Goal: Task Accomplishment & Management: Complete application form

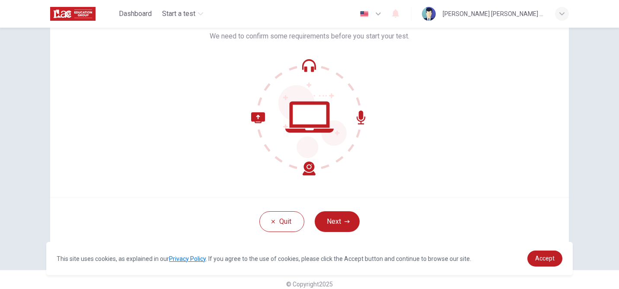
scroll to position [71, 0]
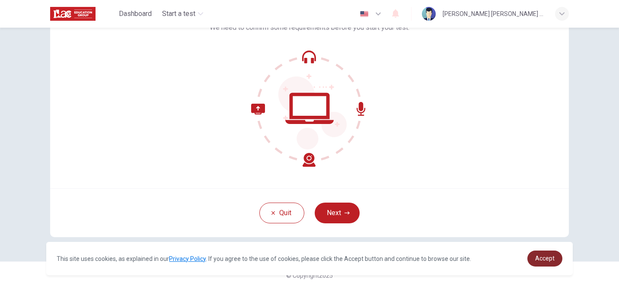
click at [529, 255] on link "Accept" at bounding box center [545, 259] width 35 height 16
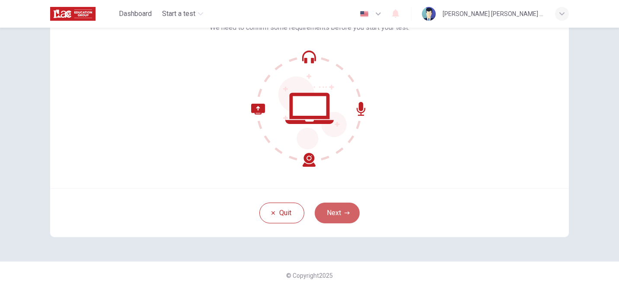
drag, startPoint x: 340, startPoint y: 209, endPoint x: 345, endPoint y: 209, distance: 4.8
click at [340, 209] on button "Next" at bounding box center [337, 213] width 45 height 21
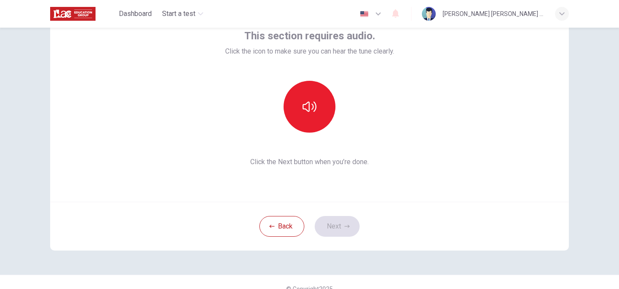
scroll to position [50, 0]
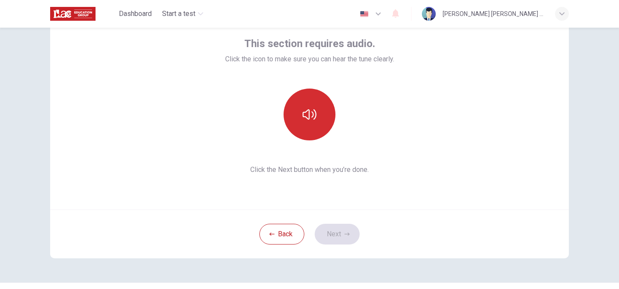
click at [318, 115] on button "button" at bounding box center [310, 115] width 52 height 52
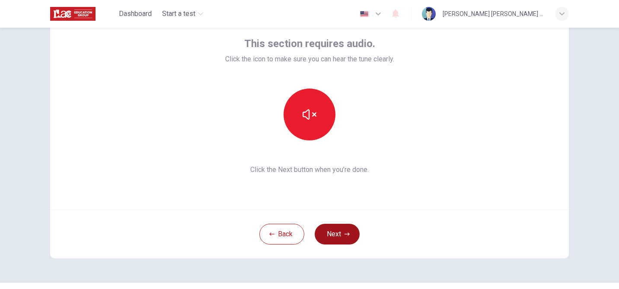
click at [339, 239] on button "Next" at bounding box center [337, 234] width 45 height 21
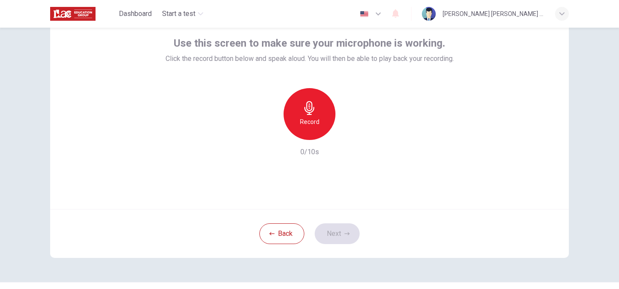
scroll to position [58, 0]
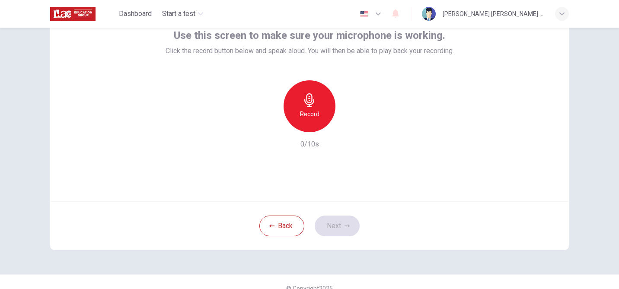
click at [309, 116] on h6 "Record" at bounding box center [309, 114] width 19 height 10
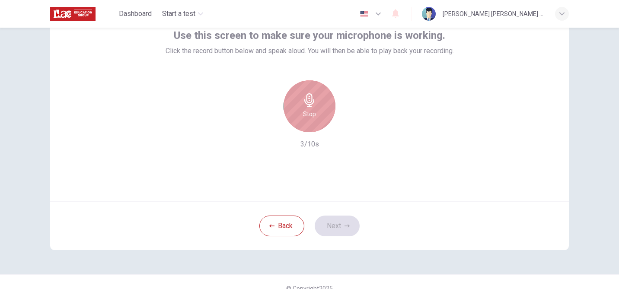
click at [317, 117] on div "Stop" at bounding box center [310, 106] width 52 height 52
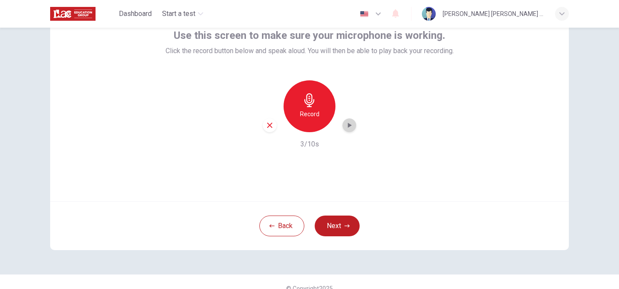
click at [353, 128] on icon "button" at bounding box center [349, 125] width 9 height 9
click at [336, 229] on button "Next" at bounding box center [337, 226] width 45 height 21
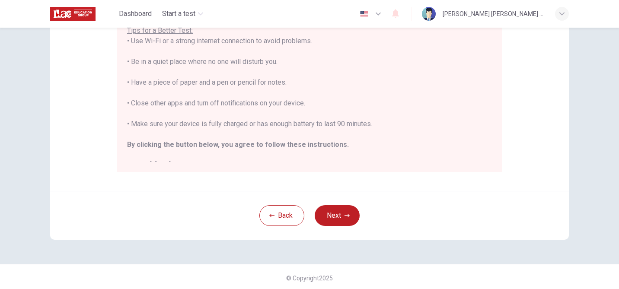
scroll to position [190, 0]
click at [343, 217] on button "Next" at bounding box center [337, 214] width 45 height 21
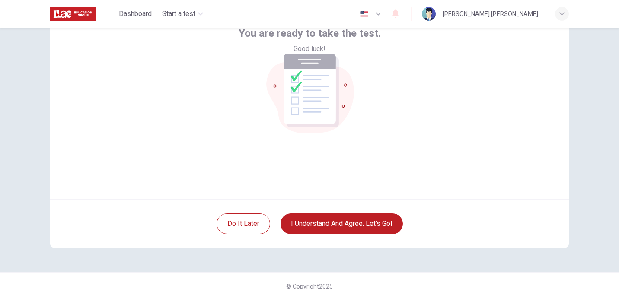
scroll to position [71, 0]
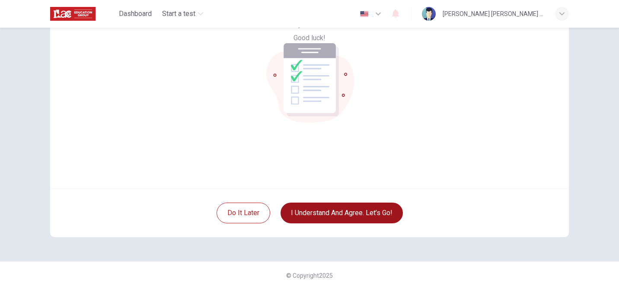
click at [341, 215] on button "I understand and agree. Let’s go!" at bounding box center [342, 213] width 122 height 21
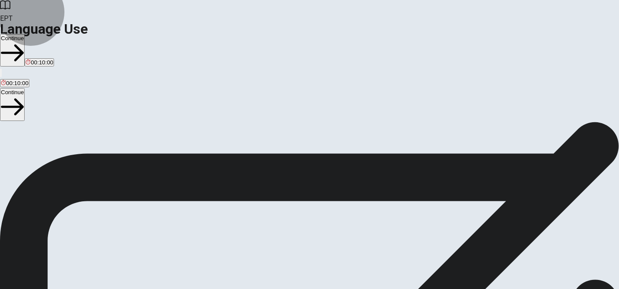
click at [25, 34] on button "Continue" at bounding box center [12, 50] width 25 height 32
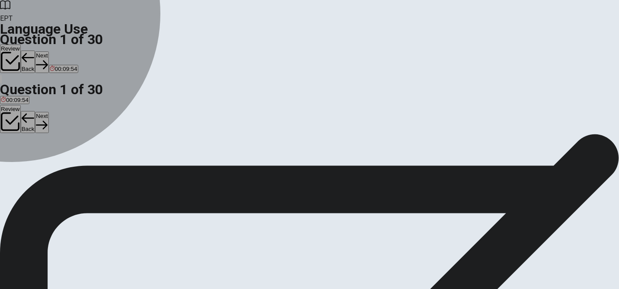
click at [81, 162] on div "D" at bounding box center [72, 159] width 17 height 6
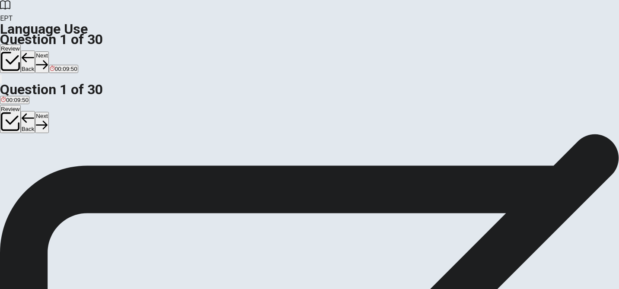
click at [48, 51] on button "Next" at bounding box center [41, 61] width 13 height 21
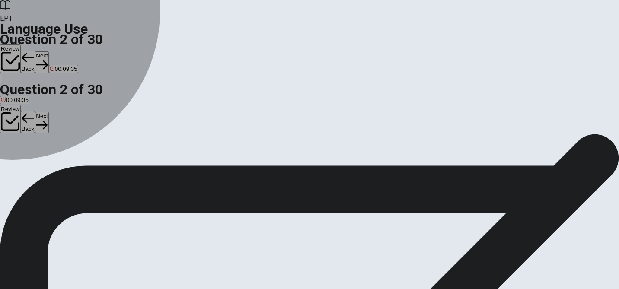
click at [29, 162] on div "B" at bounding box center [23, 159] width 13 height 6
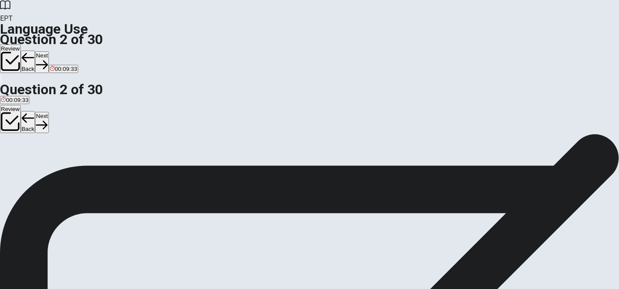
click at [48, 51] on button "Next" at bounding box center [41, 61] width 13 height 21
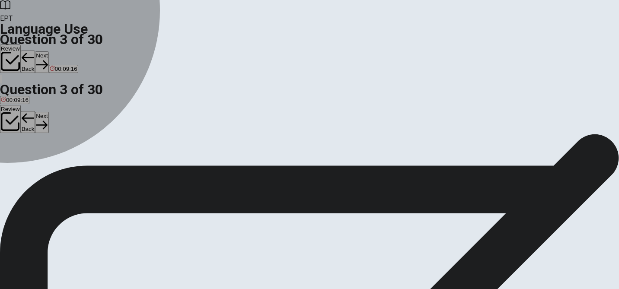
click at [94, 162] on div "C" at bounding box center [77, 159] width 33 height 6
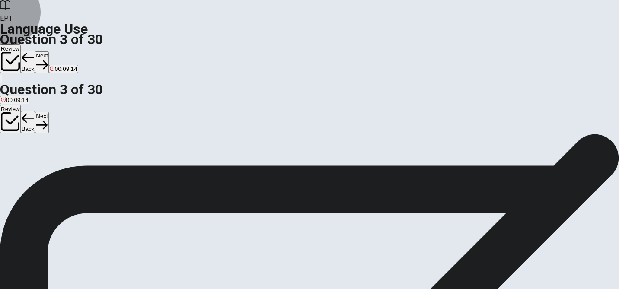
click at [48, 51] on button "Next" at bounding box center [41, 61] width 13 height 21
click at [102, 162] on div "D" at bounding box center [89, 159] width 26 height 6
click at [48, 51] on button "Next" at bounding box center [41, 61] width 13 height 21
click at [45, 162] on div "C" at bounding box center [38, 159] width 14 height 6
click at [48, 59] on icon "button" at bounding box center [42, 65] width 12 height 12
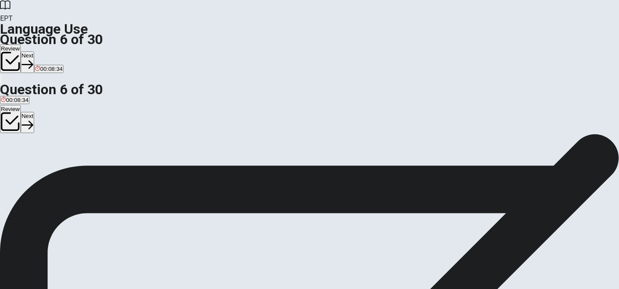
click at [73, 169] on span "comb" at bounding box center [66, 165] width 14 height 6
click at [34, 51] on button "Next" at bounding box center [27, 61] width 13 height 21
click at [46, 145] on div "D" at bounding box center [41, 142] width 10 height 6
click at [48, 51] on button "Next" at bounding box center [41, 61] width 13 height 21
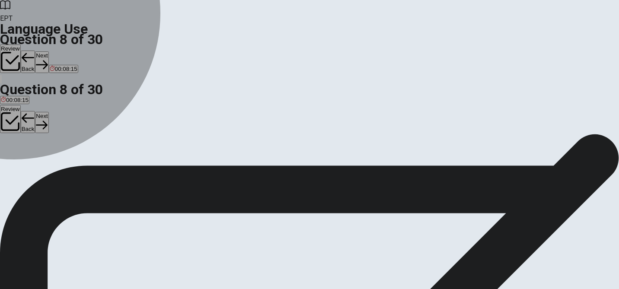
click at [40, 145] on div "C" at bounding box center [32, 142] width 16 height 6
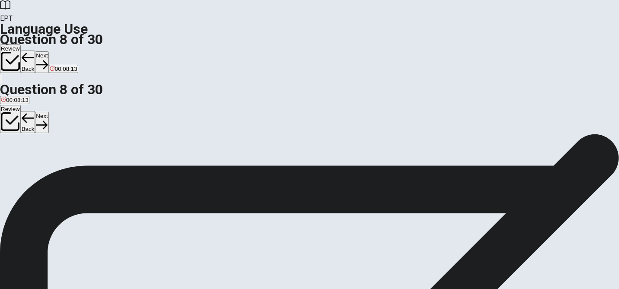
click at [48, 51] on button "Next" at bounding box center [41, 61] width 13 height 21
click at [14, 139] on div "A" at bounding box center [7, 142] width 13 height 6
click at [48, 51] on button "Next" at bounding box center [41, 61] width 13 height 21
click at [44, 145] on div "B" at bounding box center [34, 142] width 19 height 6
click at [48, 51] on button "Next" at bounding box center [41, 61] width 13 height 21
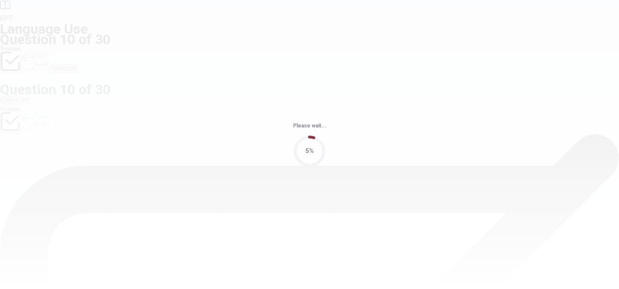
scroll to position [0, 0]
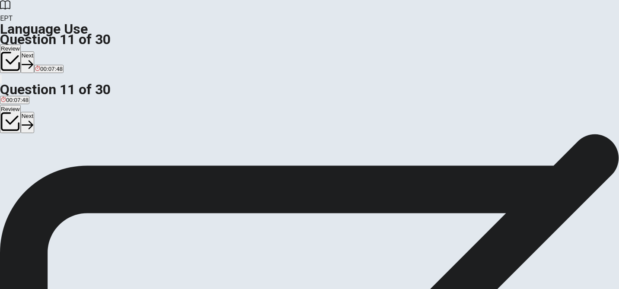
click at [65, 162] on div "D" at bounding box center [56, 159] width 17 height 6
click at [34, 51] on button "Next" at bounding box center [27, 61] width 13 height 21
click at [15, 162] on div "B" at bounding box center [13, 159] width 4 height 6
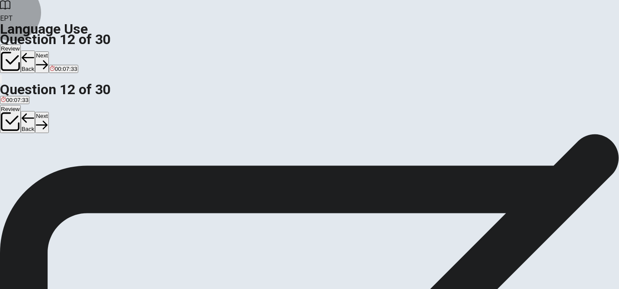
click at [48, 51] on button "Next" at bounding box center [41, 61] width 13 height 21
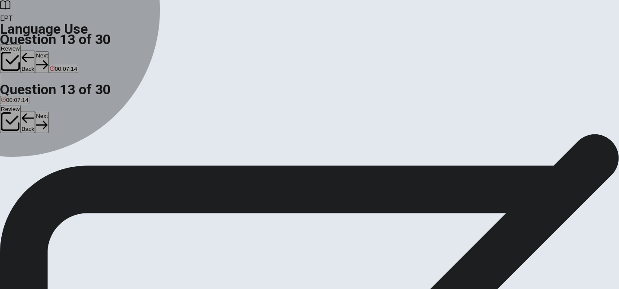
click at [32, 156] on div "A" at bounding box center [16, 159] width 31 height 6
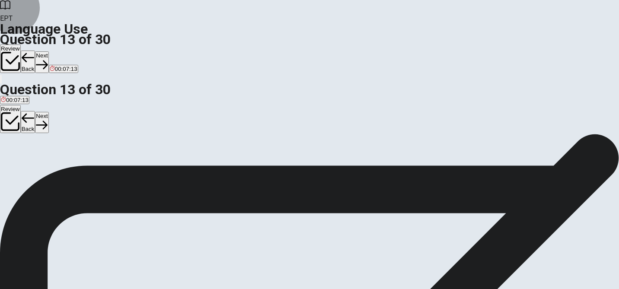
click at [48, 51] on button "Next" at bounding box center [41, 61] width 13 height 21
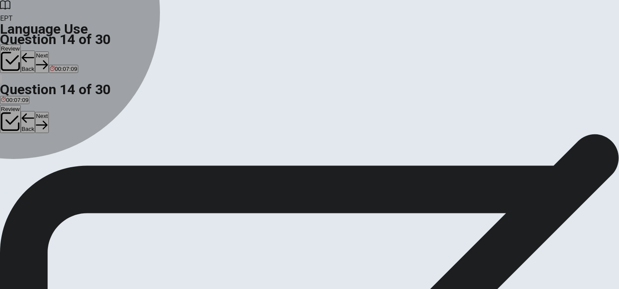
click at [30, 162] on div "C" at bounding box center [26, 159] width 8 height 6
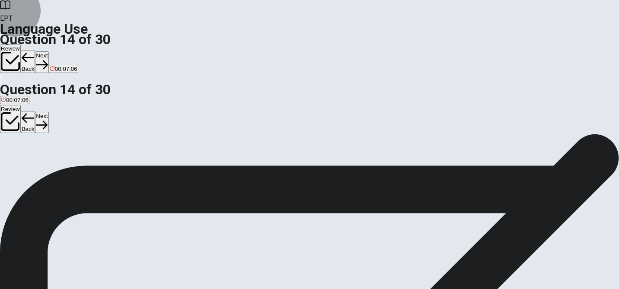
click at [48, 51] on button "Next" at bounding box center [41, 61] width 13 height 21
click at [18, 156] on div "A" at bounding box center [9, 159] width 17 height 6
click at [48, 51] on button "Next" at bounding box center [41, 61] width 13 height 21
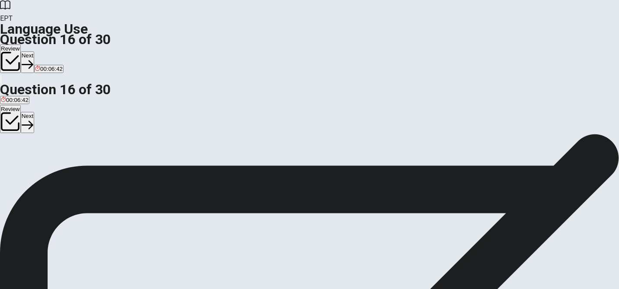
click at [32, 162] on div "B" at bounding box center [25, 159] width 14 height 6
click at [34, 51] on button "Next" at bounding box center [27, 61] width 13 height 21
click at [17, 155] on button "A keeps" at bounding box center [8, 162] width 17 height 15
click at [48, 51] on button "Next" at bounding box center [41, 61] width 13 height 21
click at [15, 156] on div "A" at bounding box center [8, 159] width 14 height 6
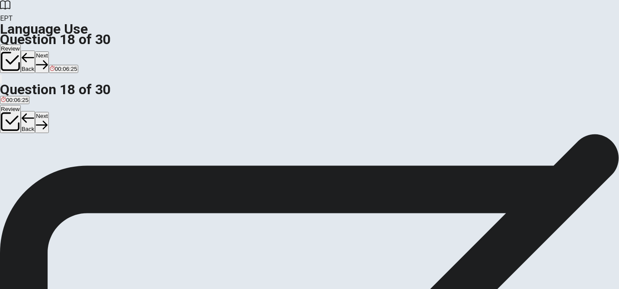
click at [48, 51] on button "Next" at bounding box center [41, 61] width 13 height 21
click at [27, 162] on div "B" at bounding box center [20, 159] width 13 height 6
click at [48, 51] on button "Next" at bounding box center [41, 61] width 13 height 21
click at [40, 162] on div "C" at bounding box center [33, 159] width 13 height 6
click at [48, 51] on button "Next" at bounding box center [41, 61] width 13 height 21
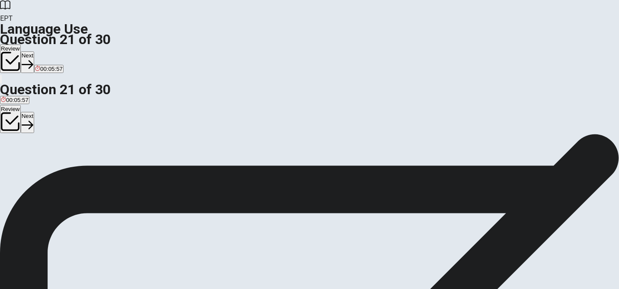
click at [81, 162] on div "D" at bounding box center [74, 159] width 14 height 6
click at [34, 51] on button "Next" at bounding box center [27, 61] width 13 height 21
click at [25, 162] on div "B" at bounding box center [18, 159] width 13 height 6
click at [48, 51] on button "Next" at bounding box center [41, 61] width 13 height 21
click at [63, 162] on div "D" at bounding box center [59, 159] width 8 height 6
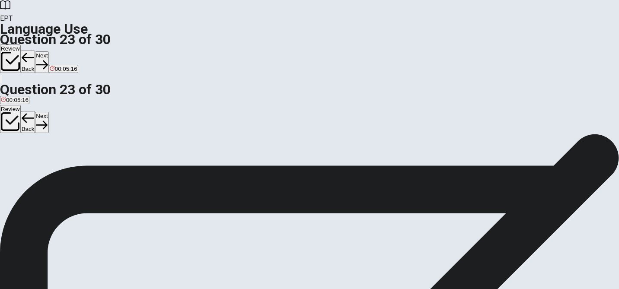
click at [48, 51] on button "Next" at bounding box center [41, 61] width 13 height 21
click at [9, 156] on div "A" at bounding box center [5, 159] width 8 height 6
click at [48, 51] on button "Next" at bounding box center [41, 61] width 13 height 21
click at [11, 156] on div "A" at bounding box center [6, 159] width 10 height 6
click at [48, 51] on button "Next" at bounding box center [41, 61] width 13 height 21
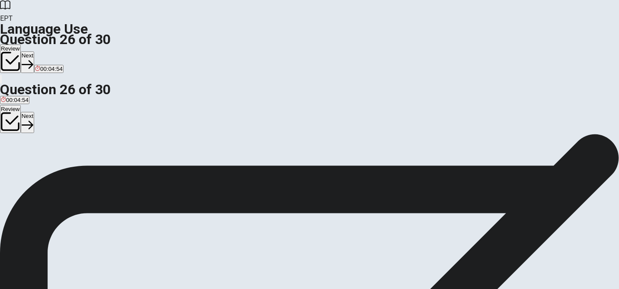
click at [21, 156] on div "A" at bounding box center [11, 159] width 20 height 6
click at [34, 51] on button "Next" at bounding box center [27, 61] width 13 height 21
click at [39, 162] on div "B" at bounding box center [30, 159] width 18 height 6
click at [48, 51] on button "Next" at bounding box center [41, 61] width 13 height 21
click at [48, 162] on div "C" at bounding box center [39, 159] width 18 height 6
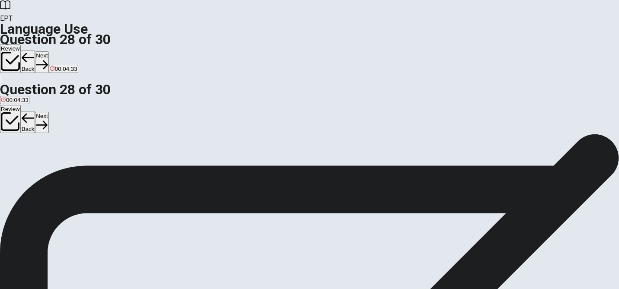
click at [48, 51] on button "Next" at bounding box center [41, 61] width 13 height 21
click at [32, 162] on div "B" at bounding box center [25, 159] width 13 height 6
click at [48, 51] on button "Next" at bounding box center [41, 61] width 13 height 21
click at [42, 162] on div "B" at bounding box center [30, 159] width 22 height 6
click at [48, 51] on button "Next" at bounding box center [41, 61] width 13 height 21
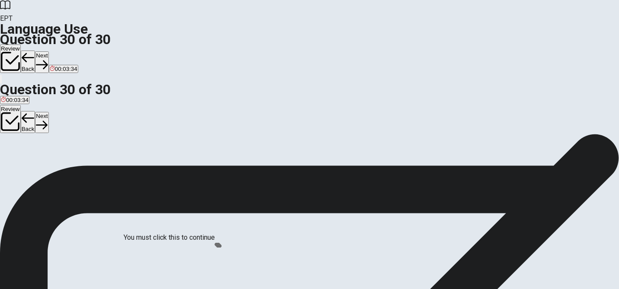
click at [471, 289] on div at bounding box center [309, 289] width 619 height 0
click at [452, 289] on div at bounding box center [309, 289] width 619 height 0
click at [21, 45] on button "Review" at bounding box center [10, 59] width 21 height 29
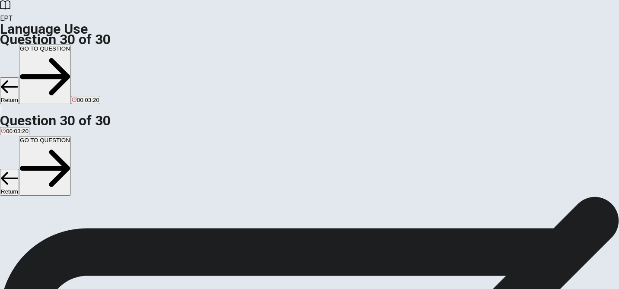
scroll to position [442, 0]
click at [71, 45] on button "GO TO QUESTION" at bounding box center [45, 75] width 52 height 60
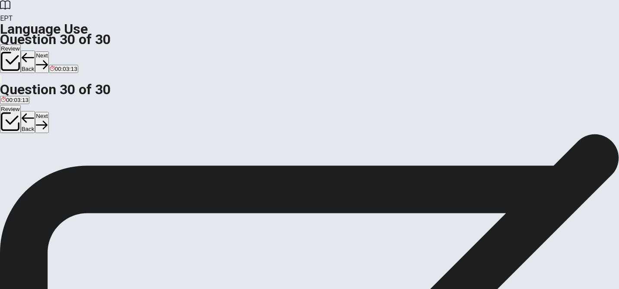
click at [48, 51] on button "Next" at bounding box center [41, 61] width 13 height 21
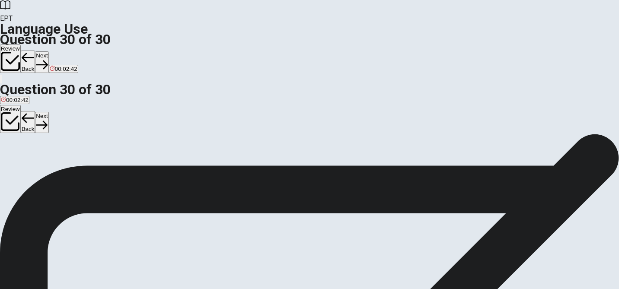
click at [48, 51] on button "Next" at bounding box center [41, 61] width 13 height 21
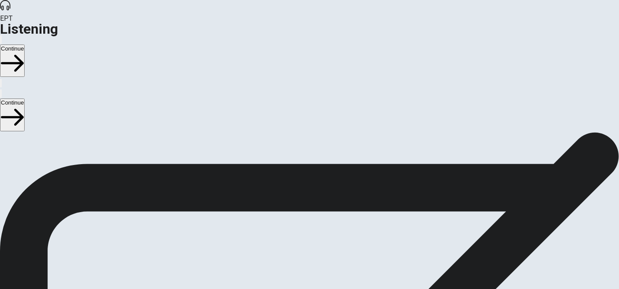
scroll to position [0, 0]
click at [25, 45] on button "Continue" at bounding box center [12, 61] width 25 height 32
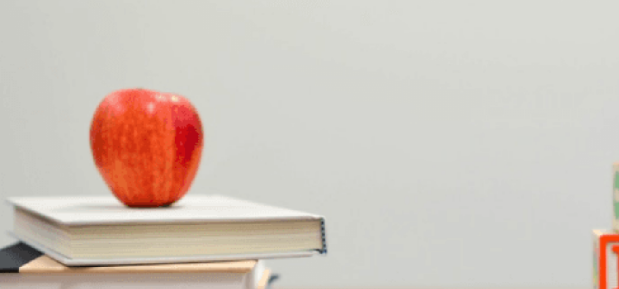
click at [96, 178] on button "D No" at bounding box center [91, 170] width 9 height 15
click at [92, 207] on span "She finds it helpful" at bounding box center [68, 210] width 47 height 6
click at [62, 244] on span "Restarting the computer" at bounding box center [31, 247] width 61 height 6
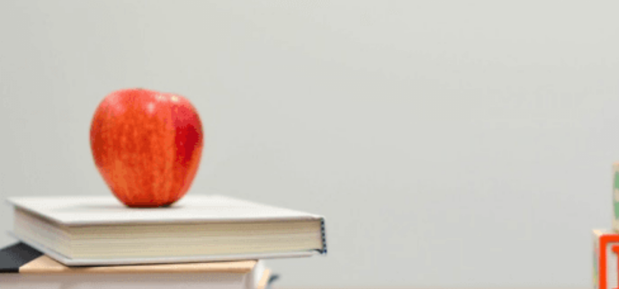
scroll to position [661, 0]
click at [205, 280] on span "Clear temporary files" at bounding box center [178, 283] width 53 height 6
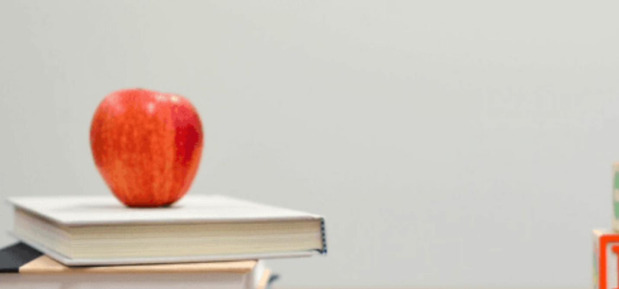
click at [25, 45] on button "Continue" at bounding box center [12, 61] width 25 height 32
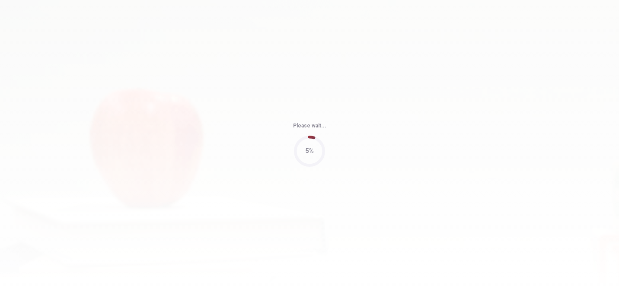
type input "83"
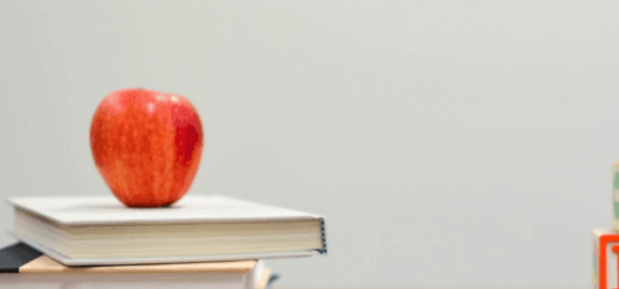
scroll to position [17, 0]
click at [269, 174] on span "Due to the client’s many small requests" at bounding box center [219, 174] width 100 height 6
click at [195, 207] on span "Layout changes and a color scheme update" at bounding box center [139, 210] width 112 height 6
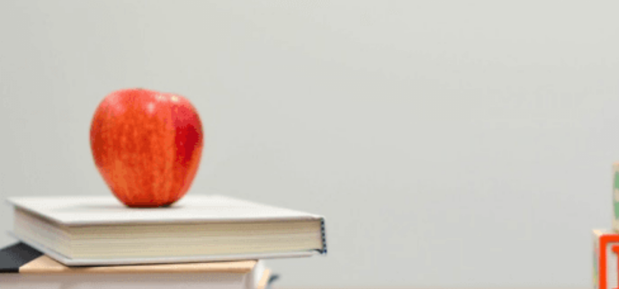
click at [99, 244] on span "Additional resources" at bounding box center [73, 247] width 52 height 6
click at [167, 280] on span "The design team" at bounding box center [145, 283] width 43 height 6
click at [58, 251] on span "He’s facing challenges" at bounding box center [30, 254] width 58 height 6
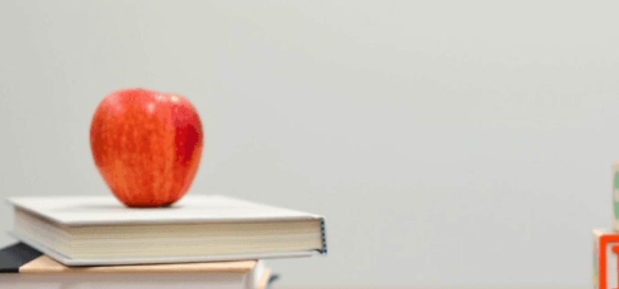
type input "0"
click at [119, 171] on span "Snorkeling or a boat tour" at bounding box center [87, 174] width 63 height 6
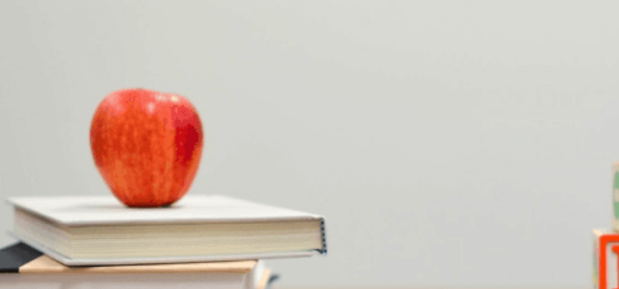
click at [77, 280] on span "$2,000" at bounding box center [68, 283] width 18 height 6
click at [171, 236] on button "C For better package deals" at bounding box center [138, 243] width 65 height 15
click at [353, 258] on button "C [GEOGRAPHIC_DATA] and [GEOGRAPHIC_DATA]" at bounding box center [336, 265] width 135 height 15
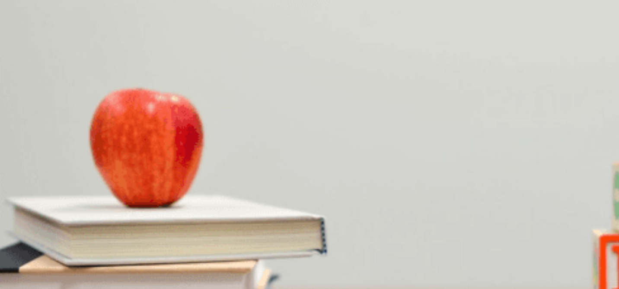
scroll to position [139, 0]
click at [239, 112] on span "Greece is more budget-friendly" at bounding box center [199, 109] width 79 height 6
click at [333, 207] on span "Italy has fewer options for adventure" at bounding box center [286, 210] width 93 height 6
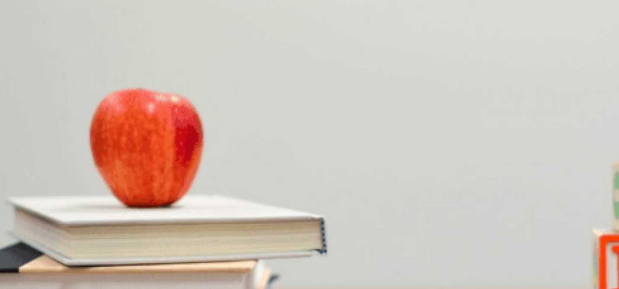
type input "0"
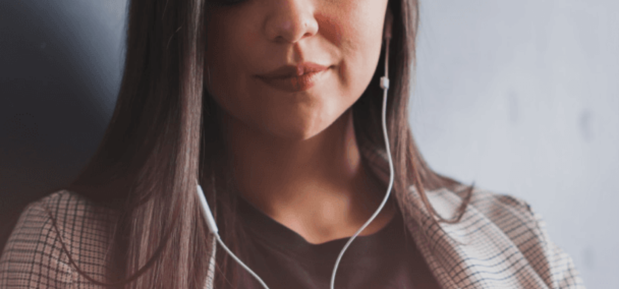
scroll to position [0, 0]
click at [25, 45] on button "Continue" at bounding box center [12, 61] width 25 height 32
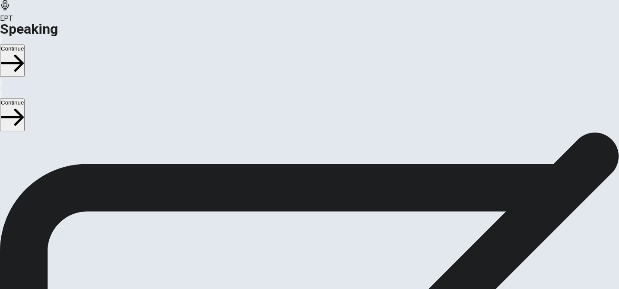
scroll to position [80, 0]
click at [323, 196] on div at bounding box center [310, 210] width 26 height 29
click at [308, 232] on icon "Play Audio" at bounding box center [304, 237] width 8 height 10
click at [299, 232] on icon "Pause Audio" at bounding box center [299, 232] width 0 height 0
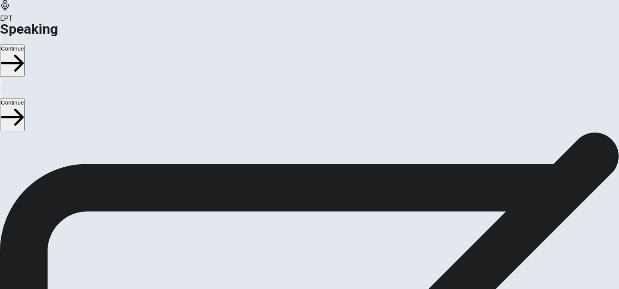
click at [323, 196] on div at bounding box center [310, 210] width 26 height 29
click at [315, 196] on icon at bounding box center [306, 209] width 19 height 26
click at [298, 232] on icon "Record Again" at bounding box center [298, 232] width 0 height 0
click at [325, 201] on div "Stop Recording" at bounding box center [310, 256] width 31 height 110
click at [299, 232] on icon "Play Audio" at bounding box center [299, 232] width 0 height 0
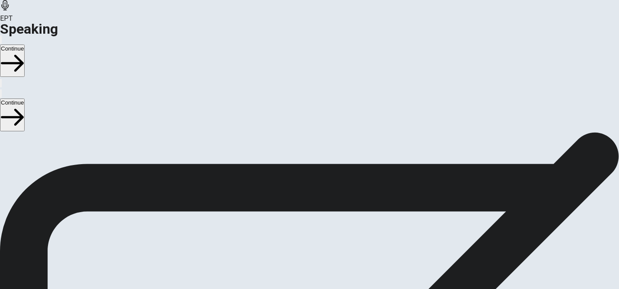
scroll to position [0, 0]
click at [25, 45] on button "Continue" at bounding box center [12, 61] width 25 height 32
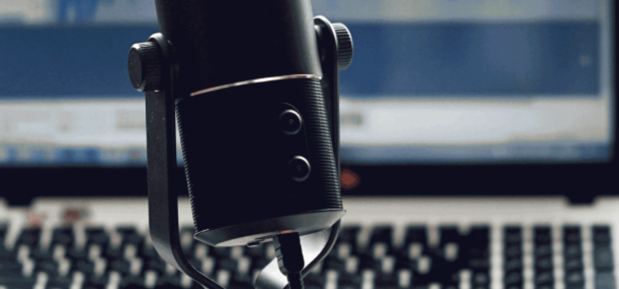
click at [25, 45] on button "Continue" at bounding box center [12, 61] width 25 height 32
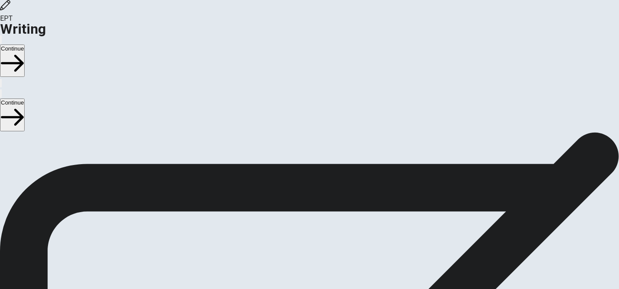
click at [25, 45] on button "Continue" at bounding box center [12, 61] width 25 height 32
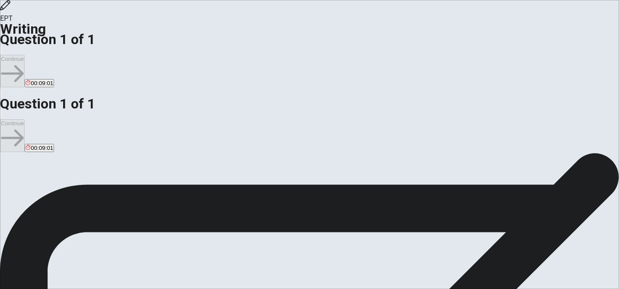
scroll to position [59, 0]
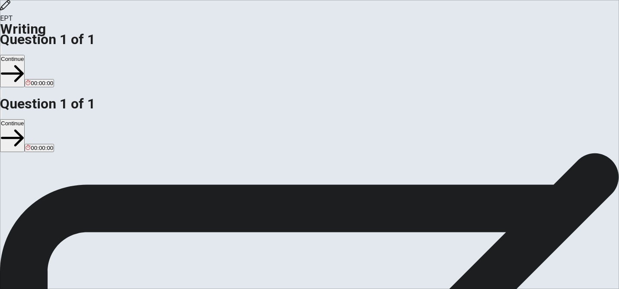
type textarea "A memory that always brings me joy whenever I remember it, occured [DATE], apro…"
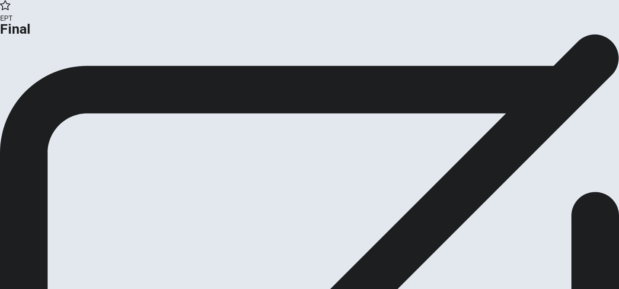
scroll to position [26, 0]
click at [35, 51] on button "Continue" at bounding box center [17, 46] width 35 height 12
